Goal: Task Accomplishment & Management: Use online tool/utility

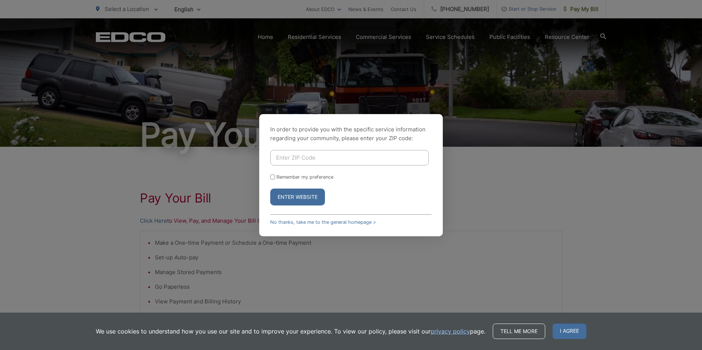
click at [321, 158] on input "Enter ZIP Code" at bounding box center [349, 157] width 159 height 15
type input "92020"
click at [305, 196] on button "Enter Website" at bounding box center [297, 197] width 55 height 17
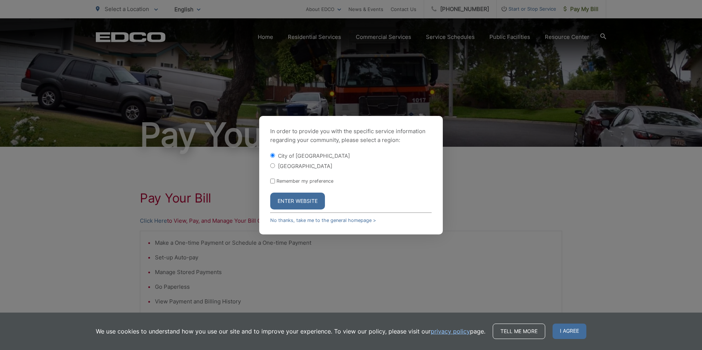
click at [296, 202] on button "Enter Website" at bounding box center [297, 201] width 55 height 17
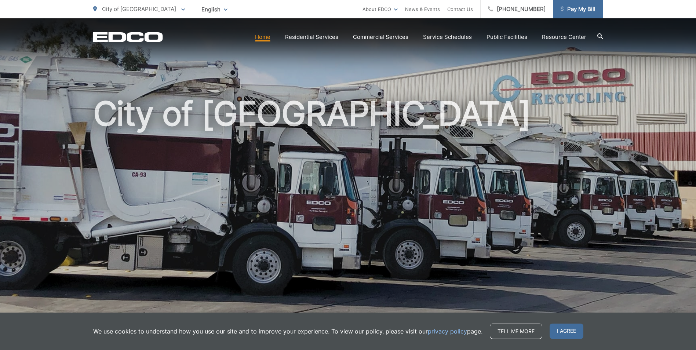
click at [581, 8] on span "Pay My Bill" at bounding box center [578, 9] width 35 height 9
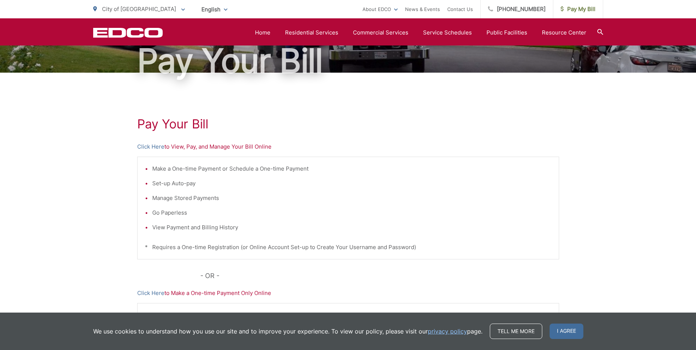
scroll to position [73, 0]
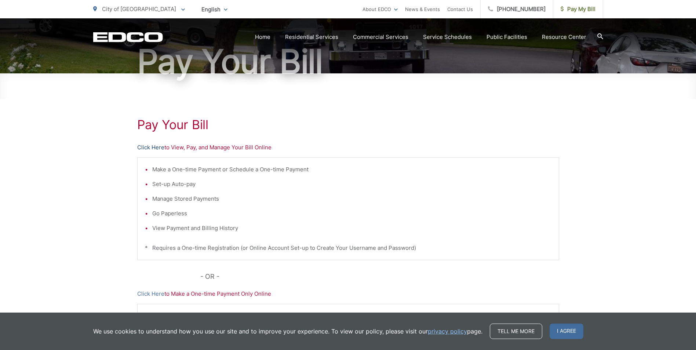
click at [157, 148] on link "Click Here" at bounding box center [150, 147] width 27 height 9
